Goal: Find specific page/section: Find specific page/section

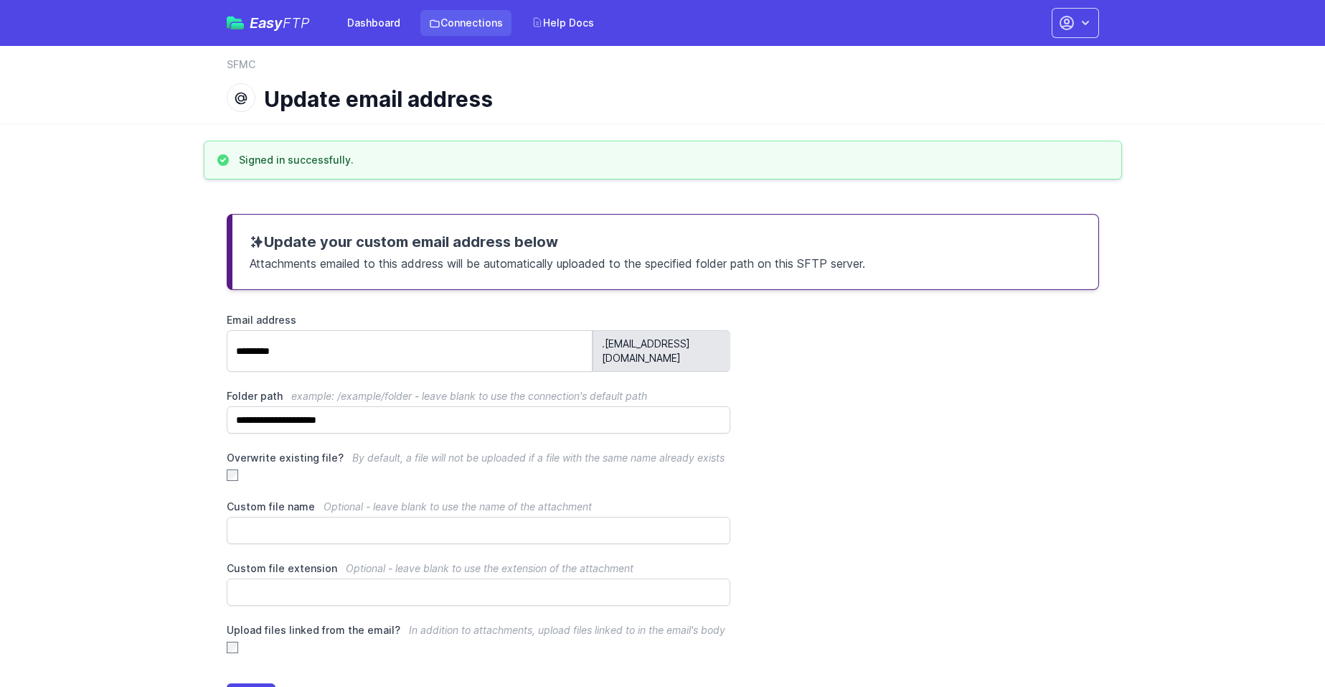
click at [449, 29] on link "Connections" at bounding box center [465, 23] width 91 height 26
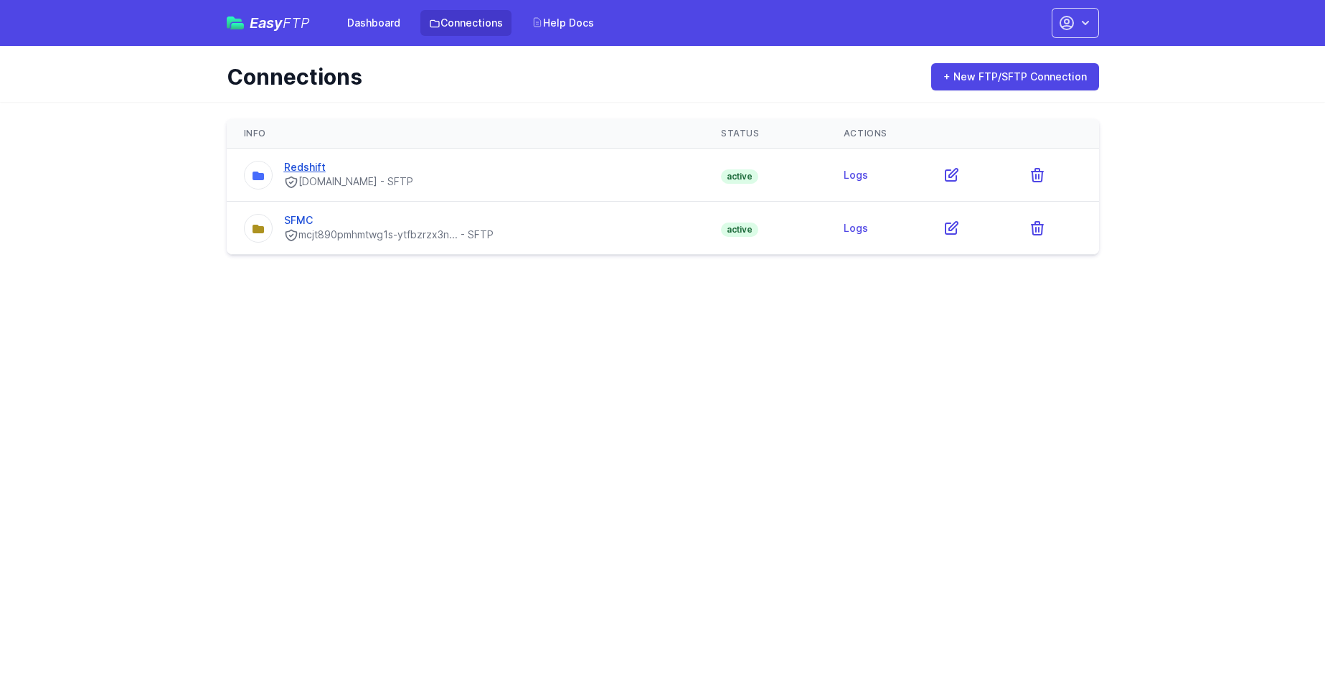
click at [305, 166] on link "Redshift" at bounding box center [305, 167] width 42 height 12
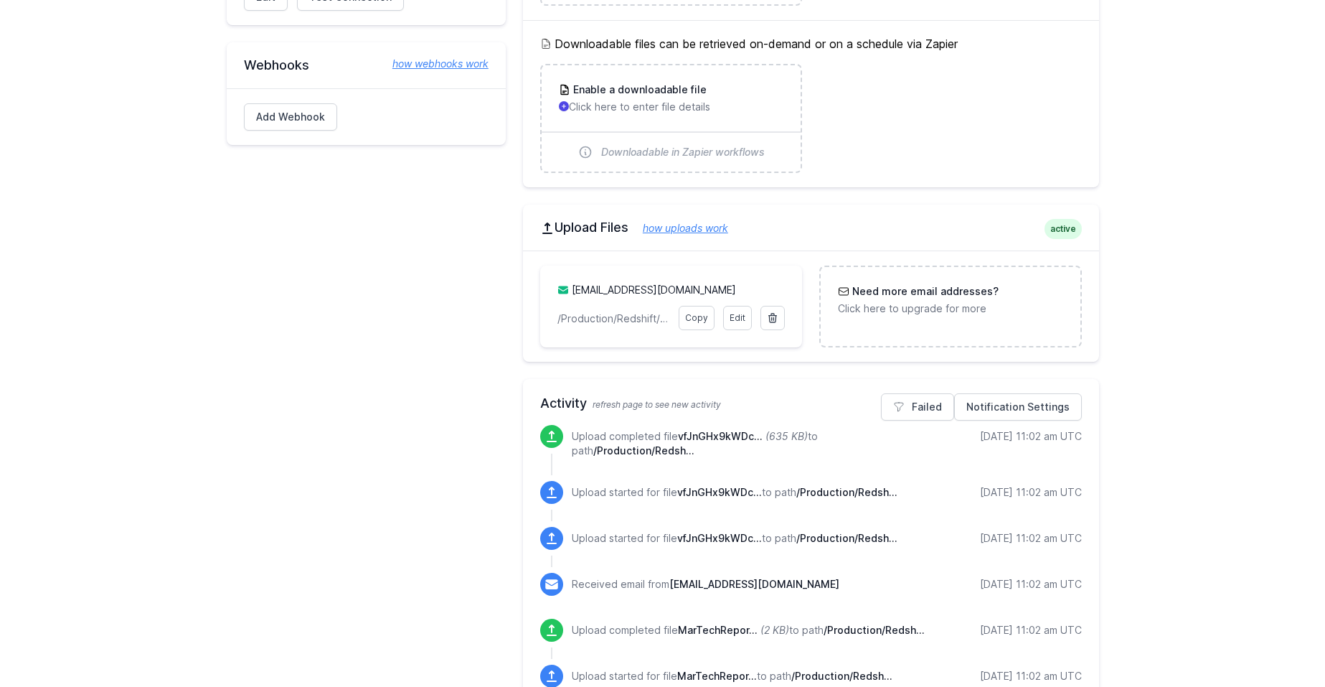
scroll to position [338, 0]
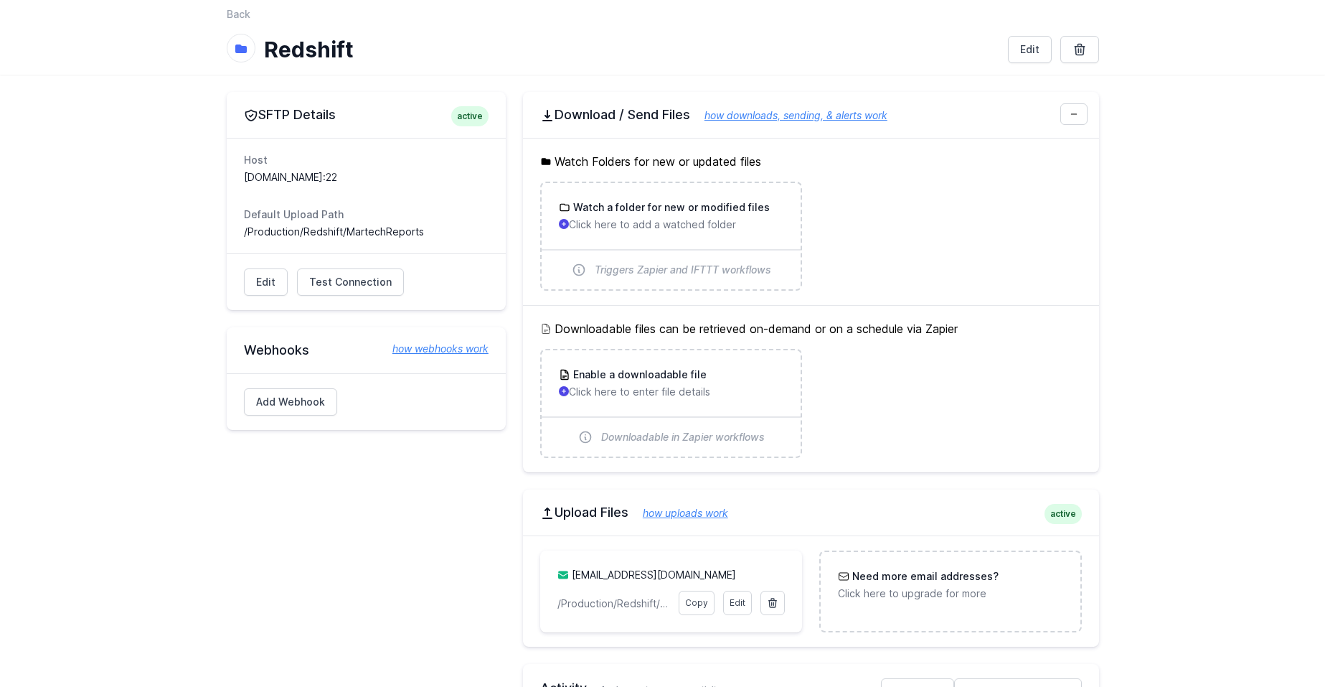
scroll to position [0, 0]
